Goal: Book appointment/travel/reservation

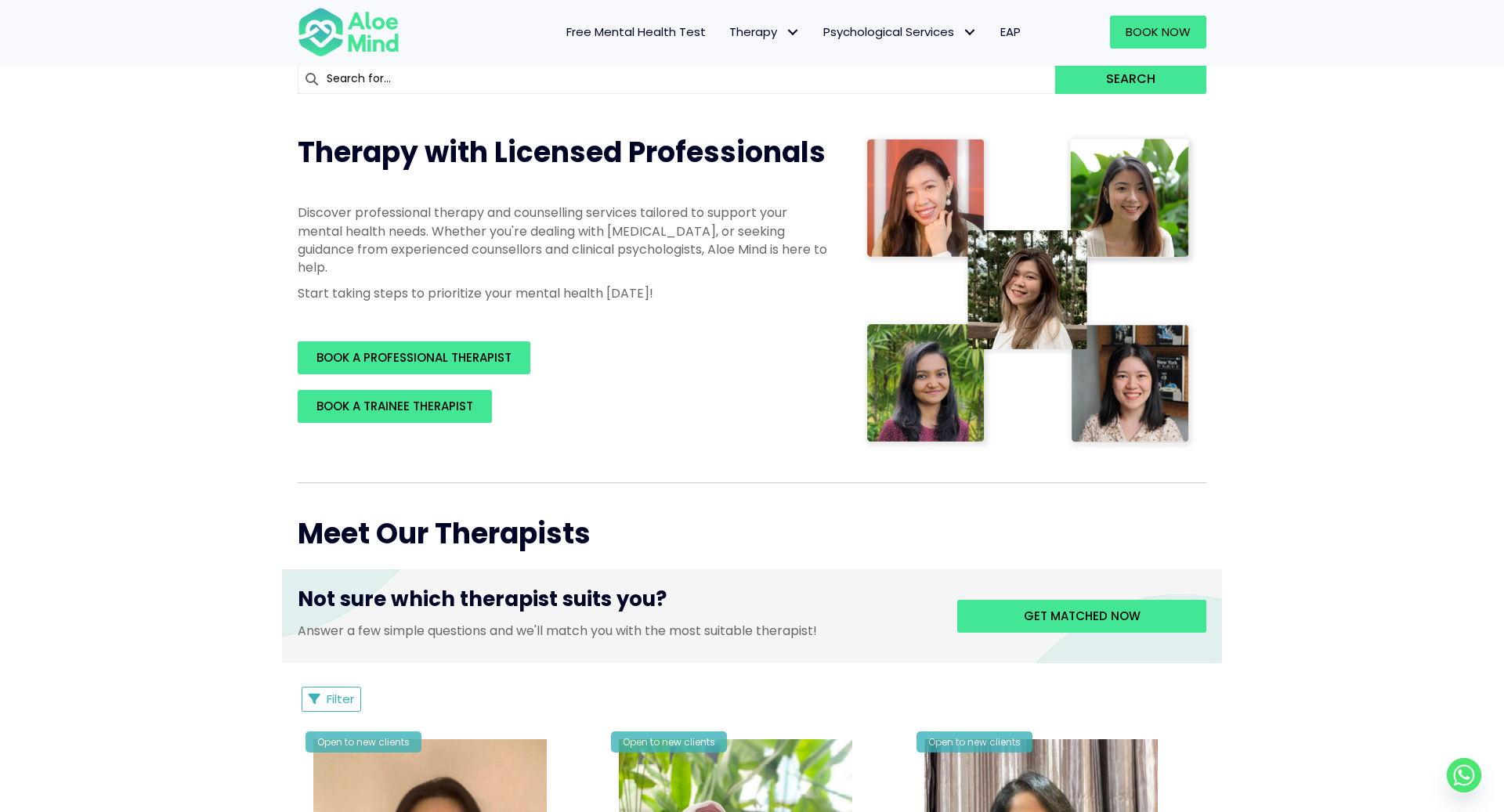
scroll to position [4247, 0]
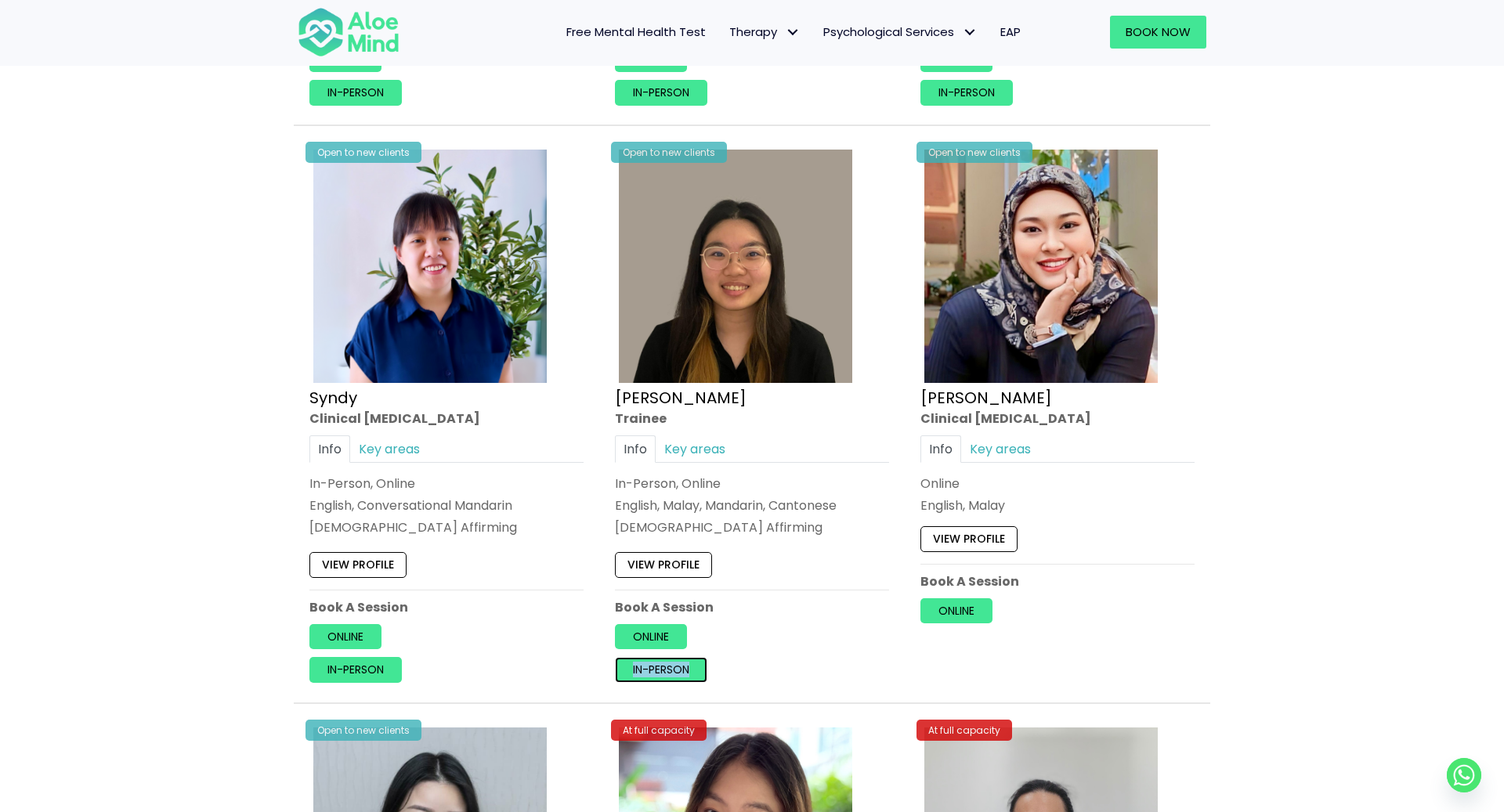
scroll to position [4243, 0]
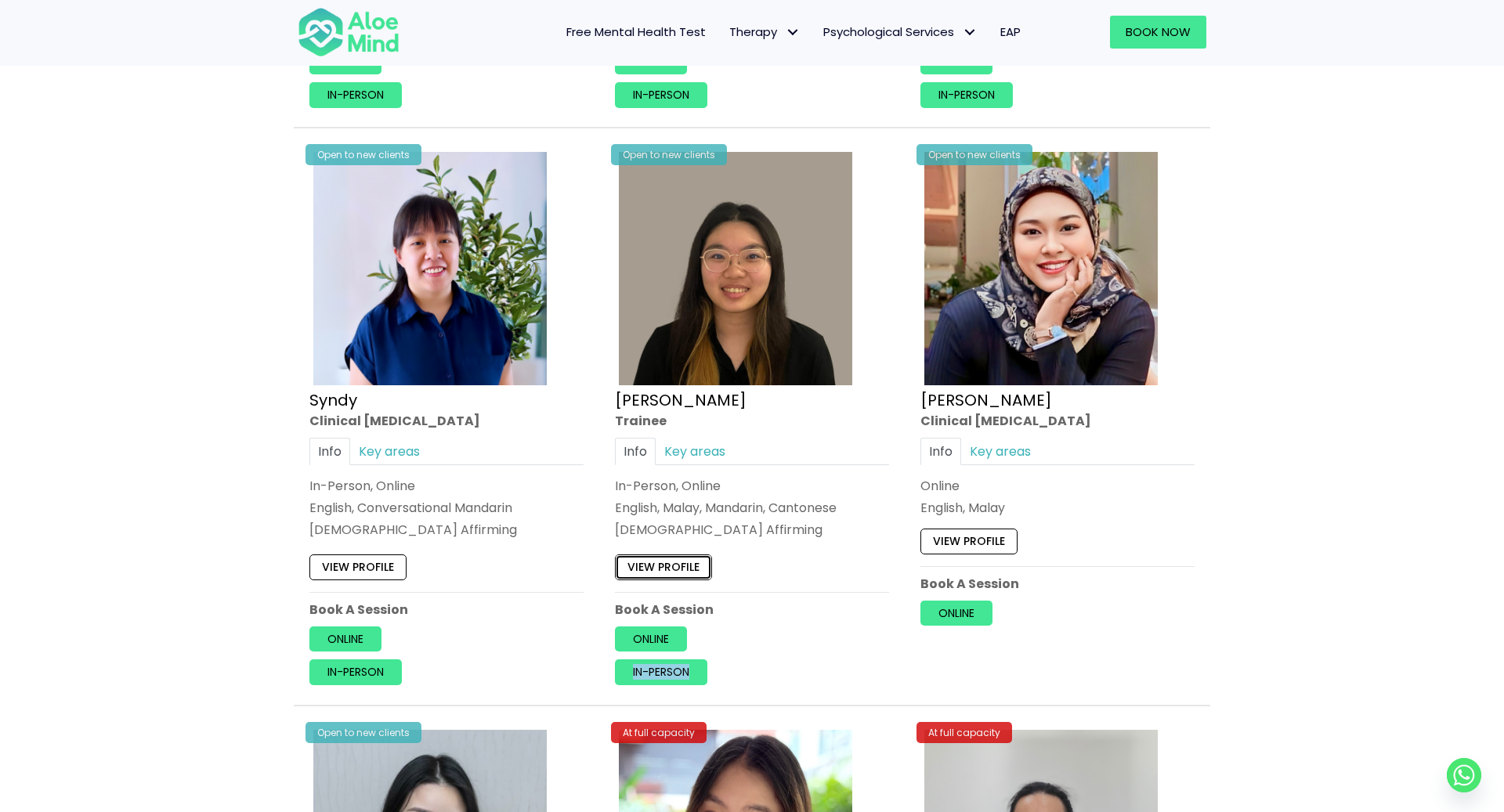
click at [679, 563] on link "View profile" at bounding box center [664, 568] width 97 height 25
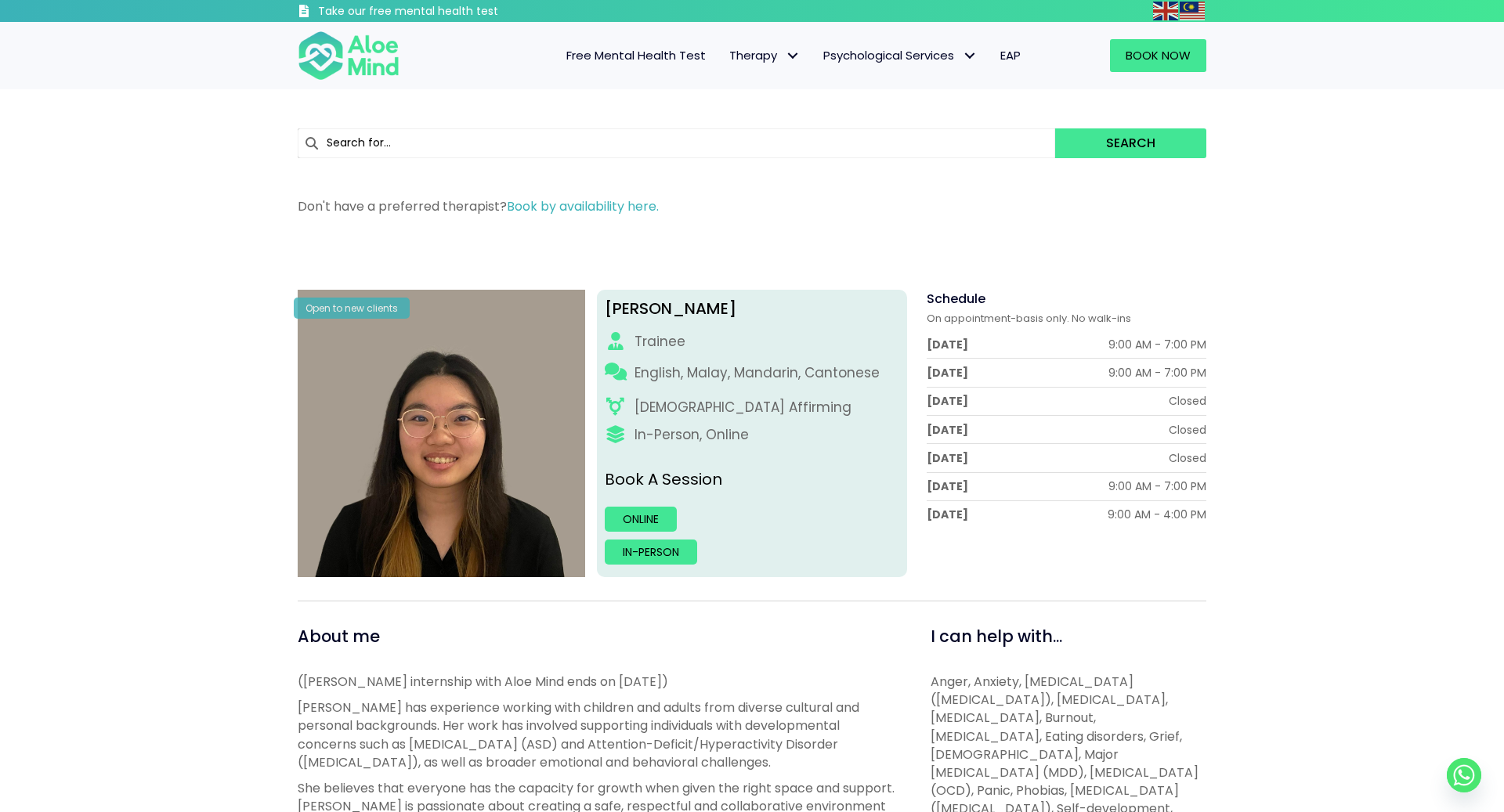
click at [655, 249] on div "[PERSON_NAME] Open to new clients [PERSON_NAME] Trainee English, Malay, Mandari…" at bounding box center [752, 819] width 933 height 1161
